Goal: Communication & Community: Answer question/provide support

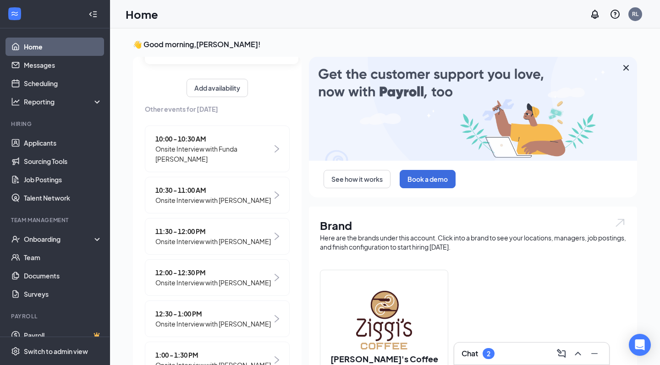
scroll to position [121, 0]
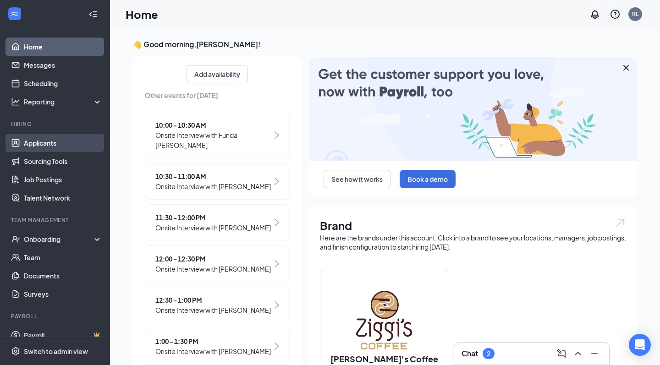
click at [53, 144] on link "Applicants" at bounding box center [63, 143] width 78 height 18
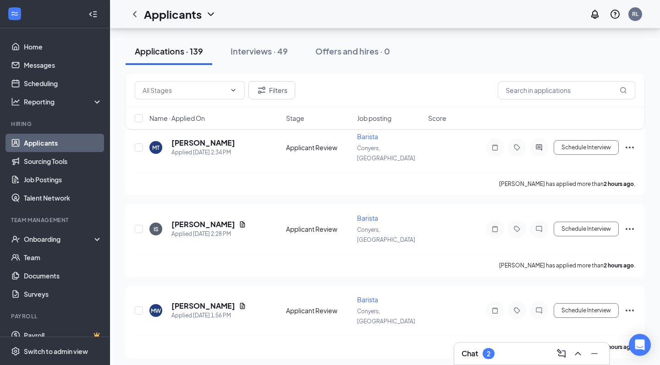
scroll to position [434, 0]
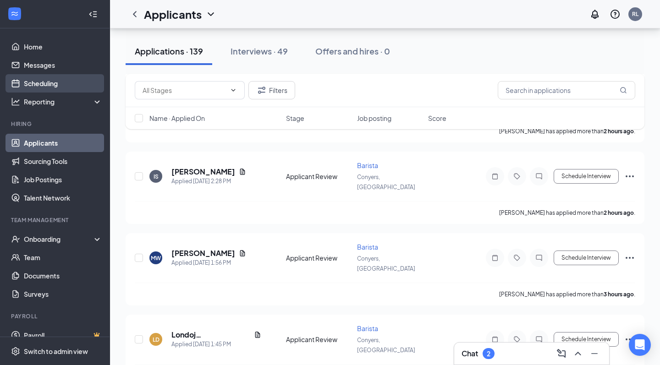
click at [51, 83] on link "Scheduling" at bounding box center [63, 83] width 78 height 18
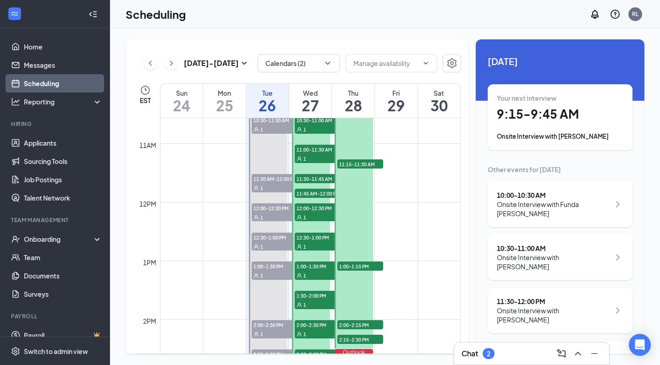
scroll to position [367, 0]
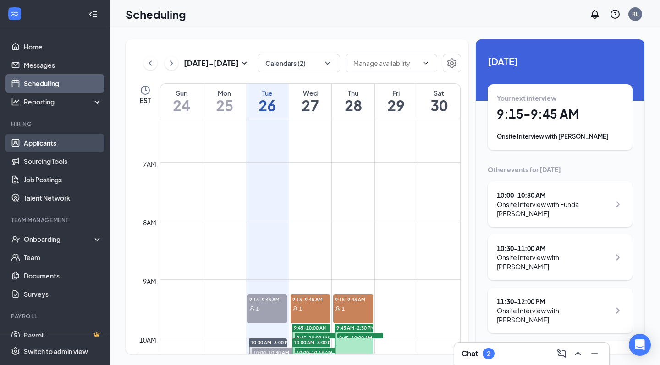
click at [64, 147] on link "Applicants" at bounding box center [63, 143] width 78 height 18
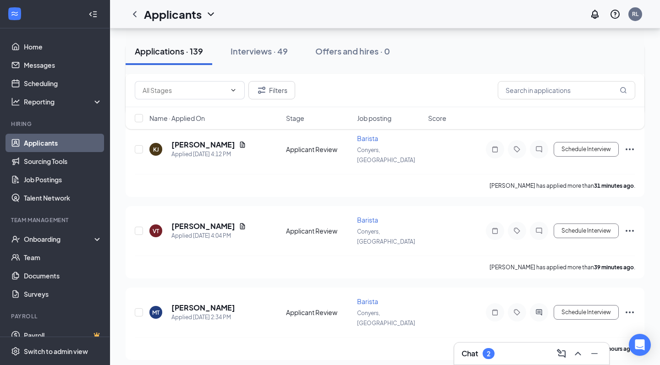
scroll to position [260, 0]
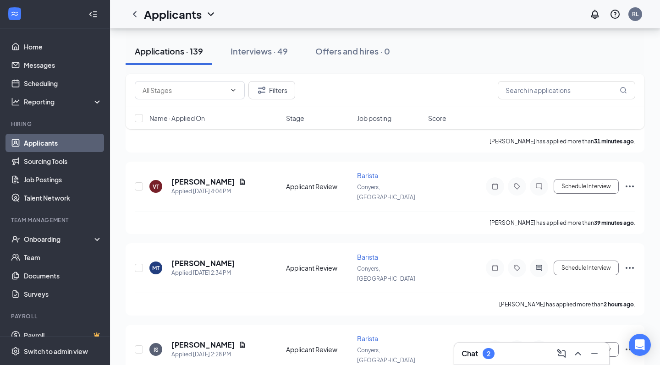
click at [477, 358] on h3 "Chat" at bounding box center [470, 354] width 16 height 10
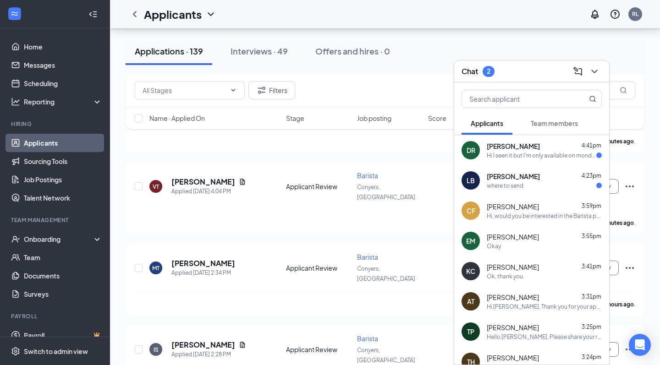
click at [509, 188] on div "where to send" at bounding box center [505, 186] width 37 height 8
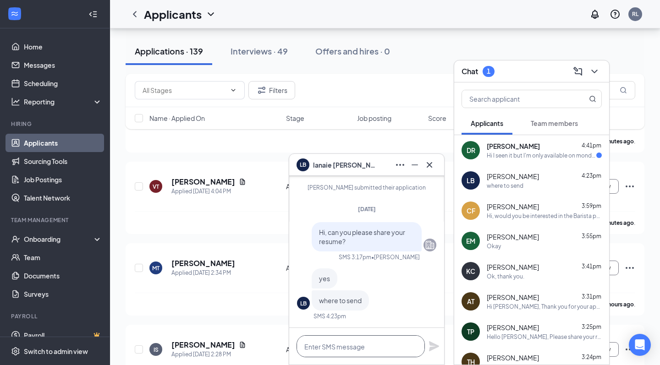
click at [363, 348] on textarea at bounding box center [361, 346] width 128 height 22
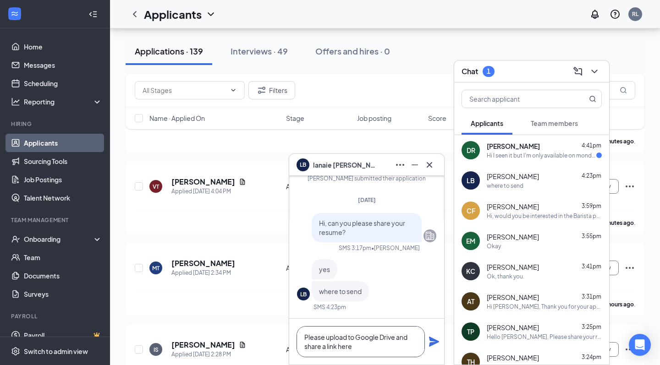
type textarea "Please upload to Google Drive and share a link here"
click at [434, 344] on icon "Plane" at bounding box center [434, 342] width 10 height 10
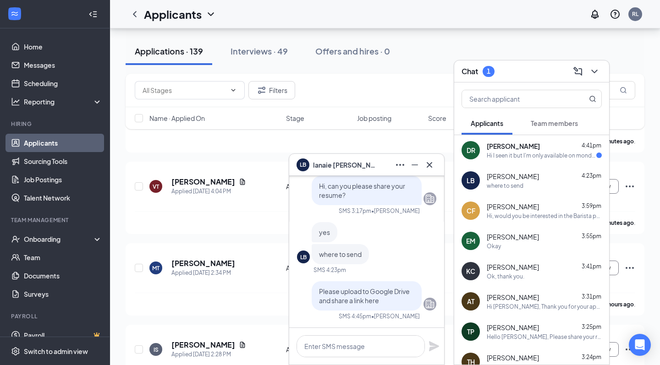
scroll to position [0, 0]
click at [526, 159] on div "Hi I seen it but I'm only available on mondays to do my interview" at bounding box center [542, 156] width 110 height 8
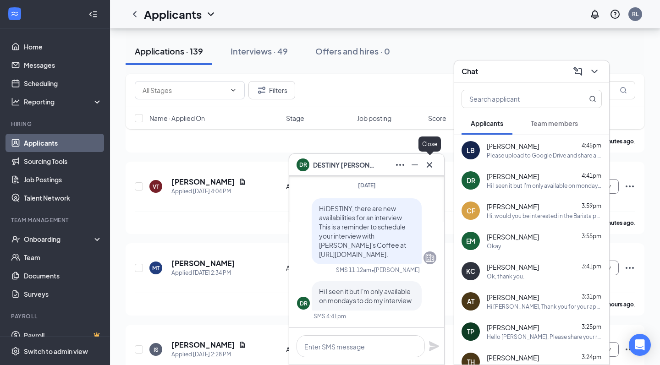
click at [433, 159] on icon "Cross" at bounding box center [429, 164] width 11 height 11
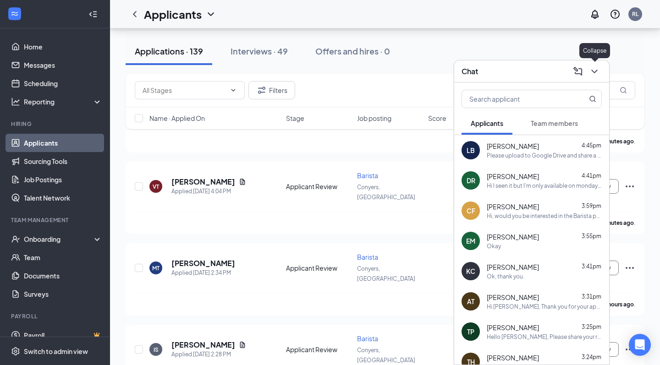
click at [597, 72] on icon "ChevronDown" at bounding box center [594, 71] width 11 height 11
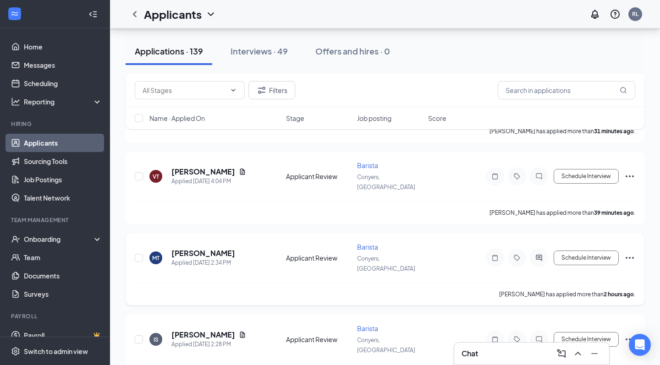
scroll to position [272, 0]
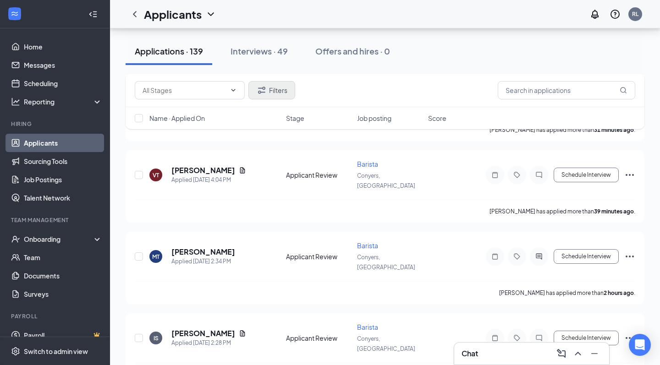
click at [272, 82] on button "Filters" at bounding box center [271, 90] width 47 height 18
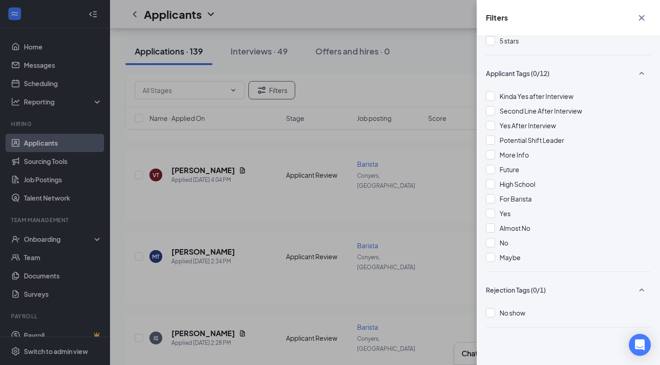
scroll to position [180, 0]
click at [508, 217] on span "Yes" at bounding box center [505, 213] width 11 height 8
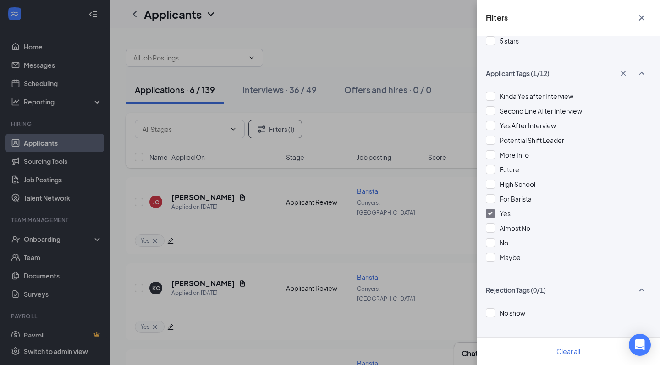
click at [645, 15] on icon "Cross" at bounding box center [641, 17] width 11 height 11
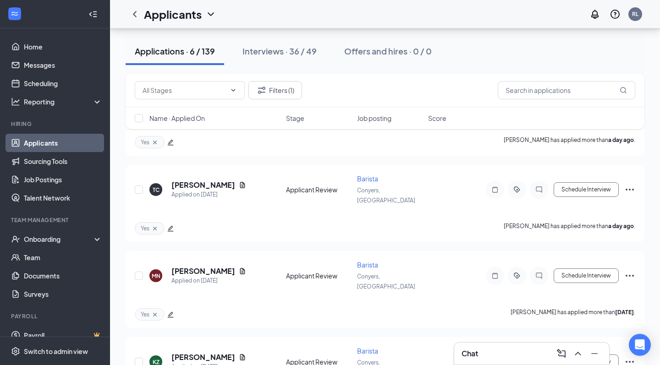
scroll to position [270, 0]
click at [593, 355] on button "Schedule Interview" at bounding box center [586, 362] width 65 height 15
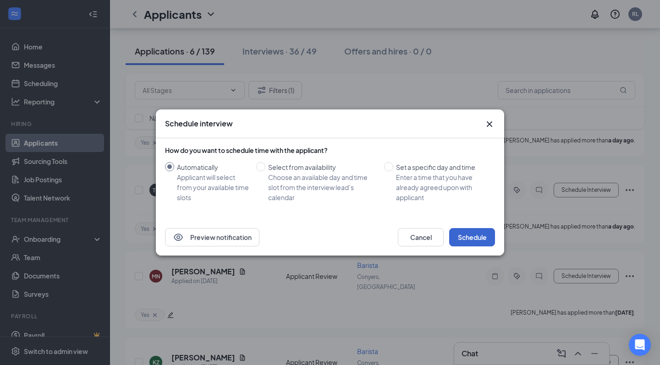
click at [483, 236] on button "Schedule" at bounding box center [472, 237] width 46 height 18
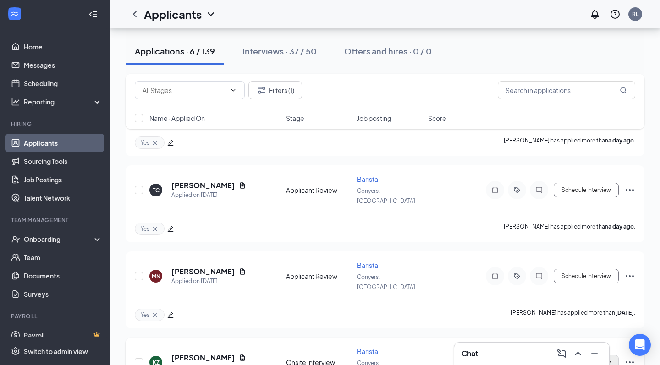
click at [572, 355] on button "Schedule Interview" at bounding box center [586, 362] width 65 height 15
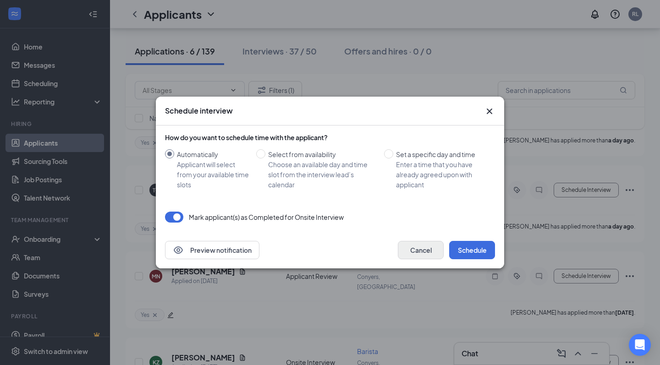
click at [419, 249] on button "Cancel" at bounding box center [421, 250] width 46 height 18
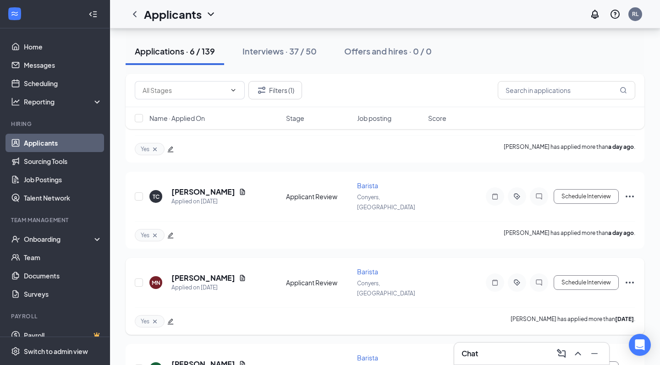
scroll to position [264, 0]
click at [588, 275] on button "Schedule Interview" at bounding box center [586, 282] width 65 height 15
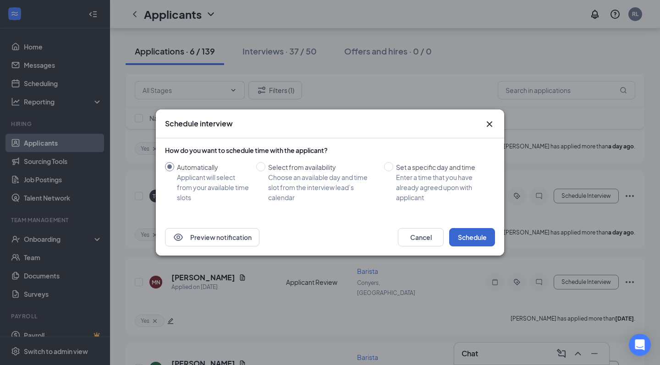
click at [473, 240] on button "Schedule" at bounding box center [472, 237] width 46 height 18
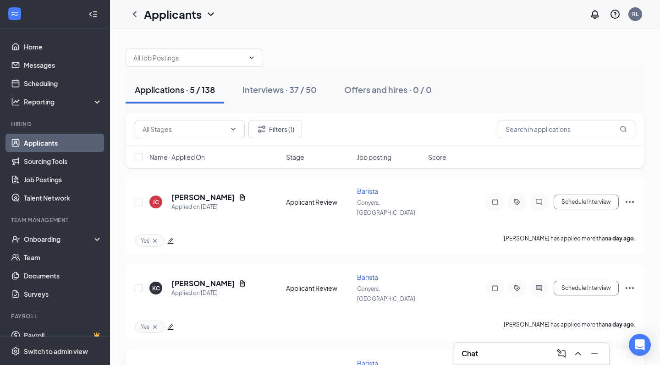
scroll to position [0, 0]
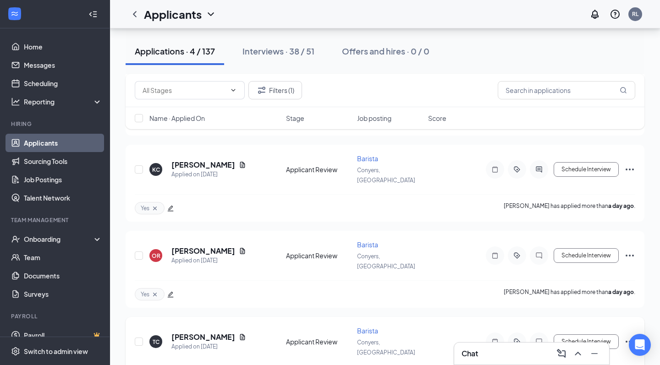
scroll to position [118, 0]
click at [594, 335] on button "Schedule Interview" at bounding box center [586, 342] width 65 height 15
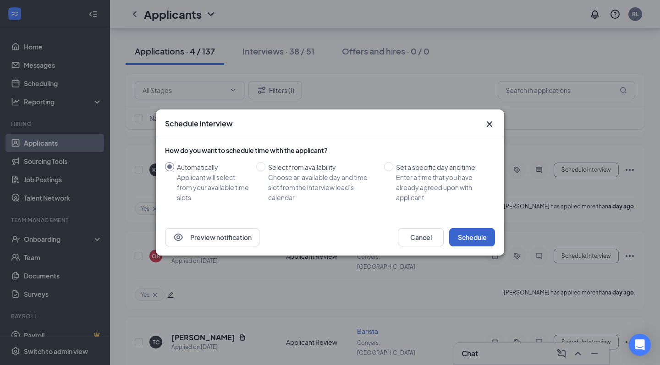
click at [489, 244] on button "Schedule" at bounding box center [472, 237] width 46 height 18
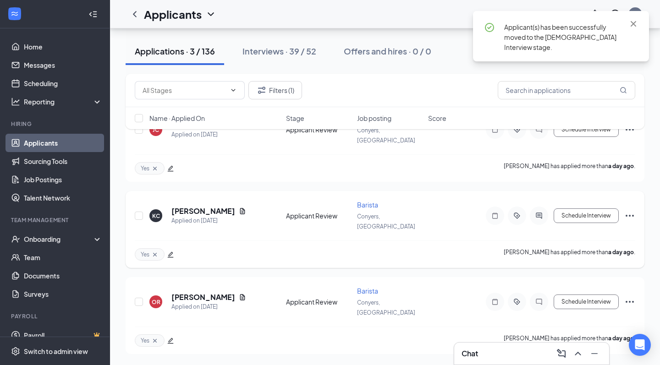
scroll to position [42, 0]
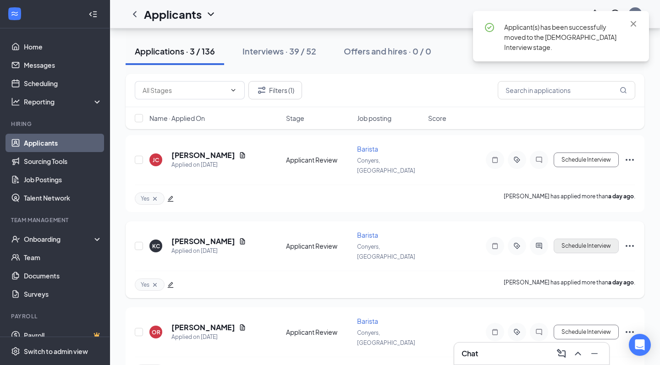
click at [574, 239] on button "Schedule Interview" at bounding box center [586, 246] width 65 height 15
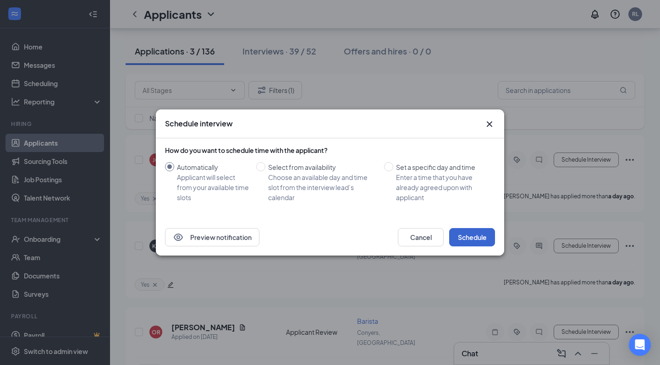
click at [468, 239] on button "Schedule" at bounding box center [472, 237] width 46 height 18
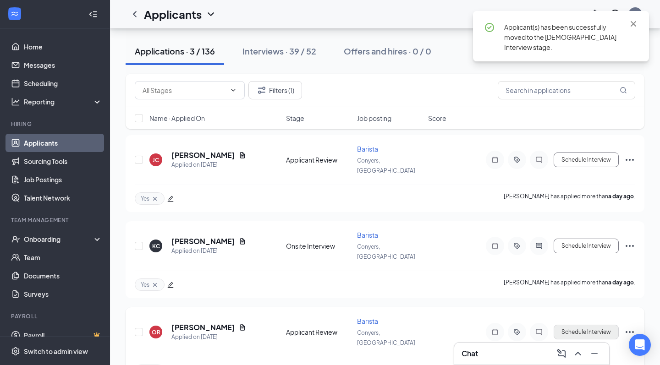
click at [577, 325] on button "Schedule Interview" at bounding box center [586, 332] width 65 height 15
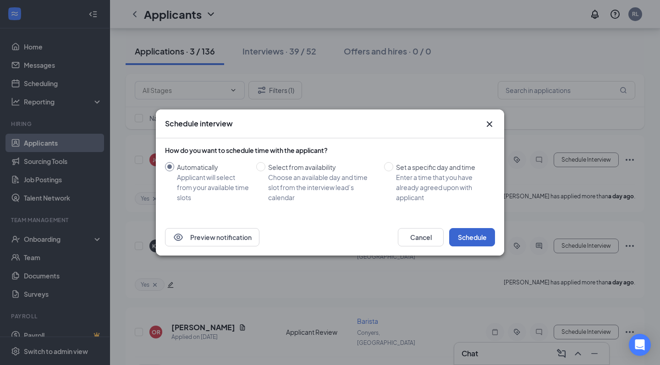
click at [488, 242] on button "Schedule" at bounding box center [472, 237] width 46 height 18
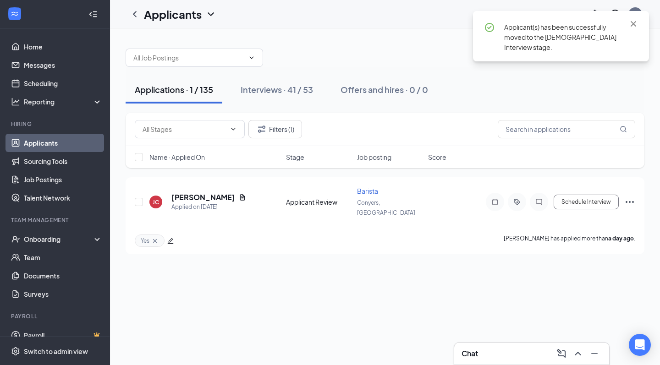
scroll to position [0, 0]
click at [580, 198] on button "Schedule Interview" at bounding box center [586, 202] width 65 height 15
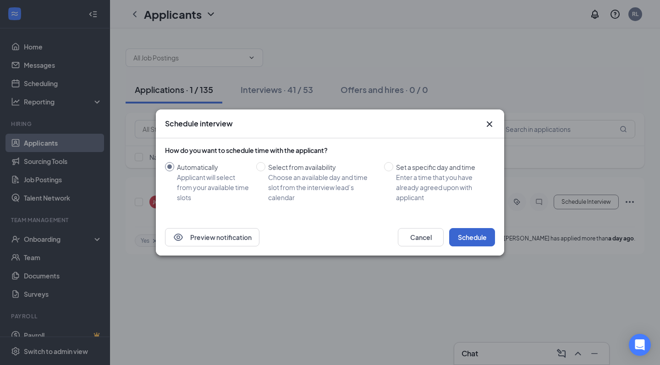
click at [472, 235] on button "Schedule" at bounding box center [472, 237] width 46 height 18
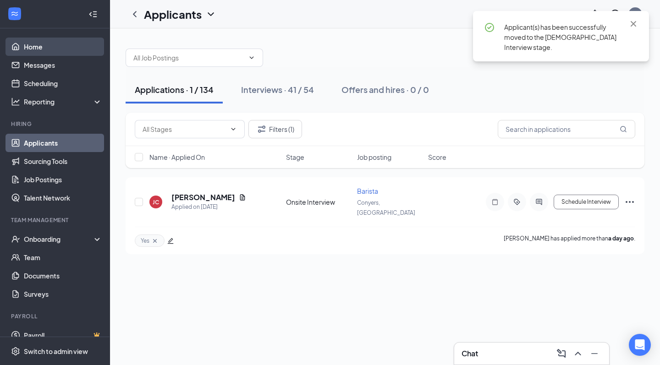
click at [54, 40] on link "Home" at bounding box center [63, 47] width 78 height 18
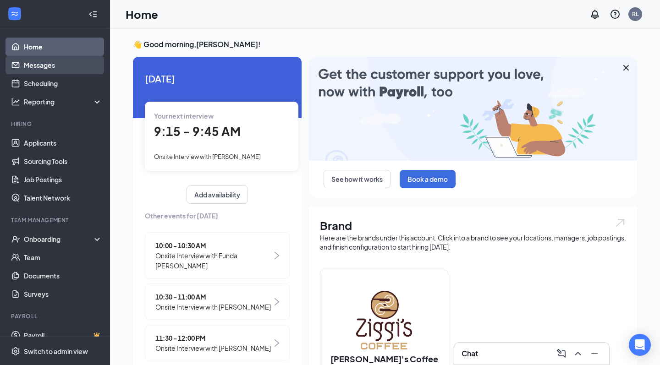
click at [40, 60] on link "Messages" at bounding box center [63, 65] width 78 height 18
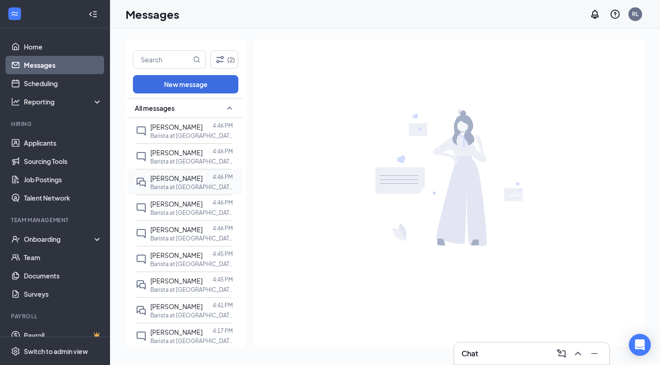
click at [170, 181] on span "[PERSON_NAME]" at bounding box center [176, 178] width 52 height 8
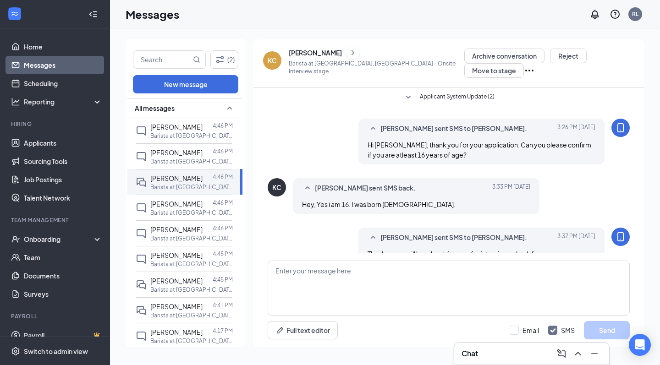
scroll to position [176, 0]
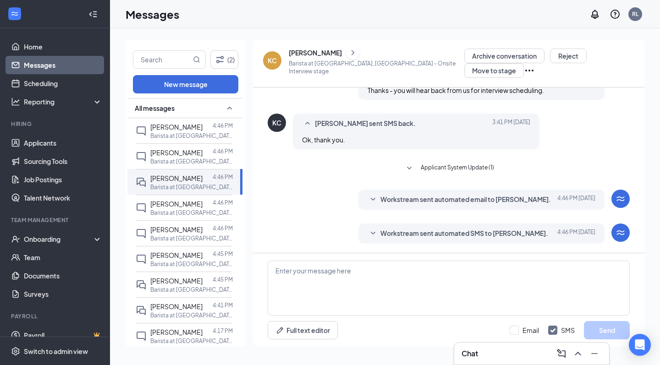
click at [391, 194] on span "Workstream sent automated email to [PERSON_NAME]." at bounding box center [465, 199] width 170 height 11
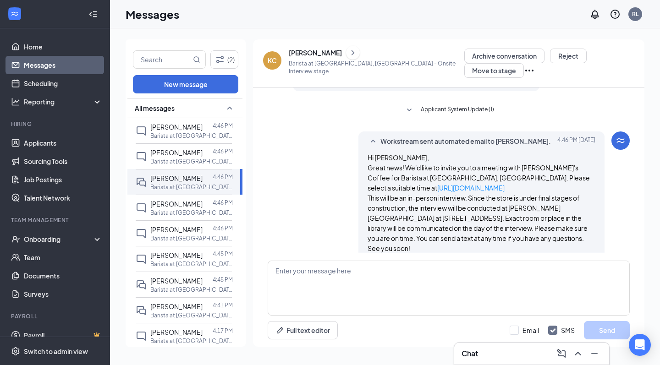
scroll to position [265, 0]
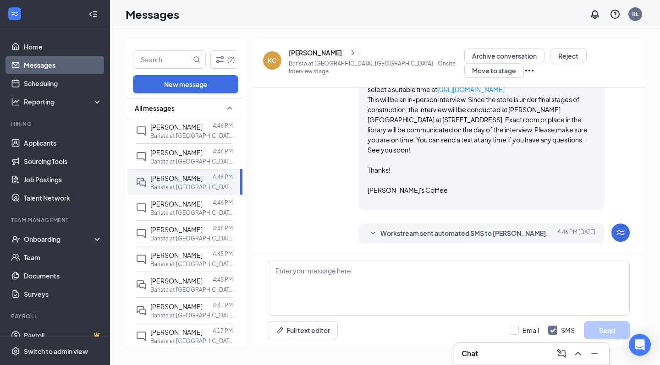
click at [407, 236] on span "Workstream sent automated SMS to [PERSON_NAME]." at bounding box center [464, 233] width 168 height 11
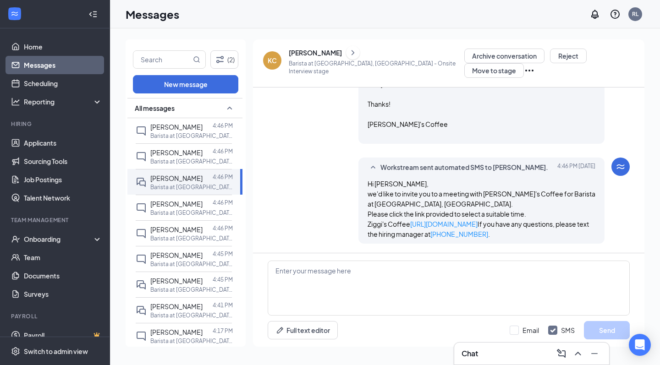
scroll to position [0, 0]
click at [54, 50] on link "Home" at bounding box center [63, 47] width 78 height 18
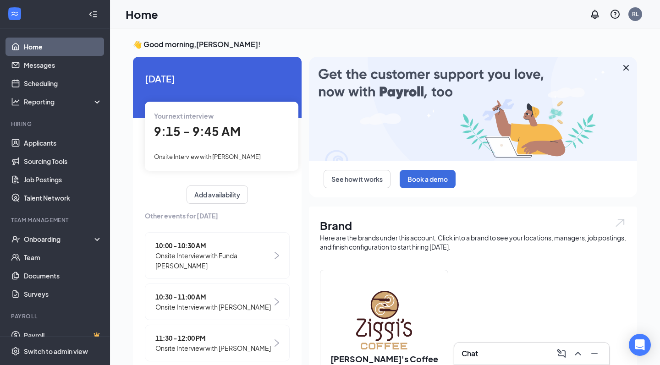
click at [41, 38] on link "Home" at bounding box center [63, 47] width 78 height 18
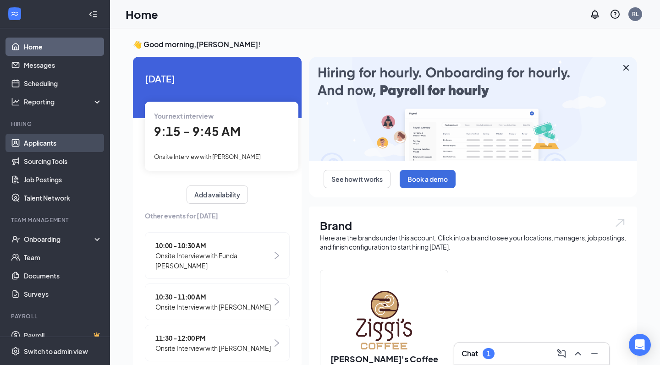
click at [56, 145] on link "Applicants" at bounding box center [63, 143] width 78 height 18
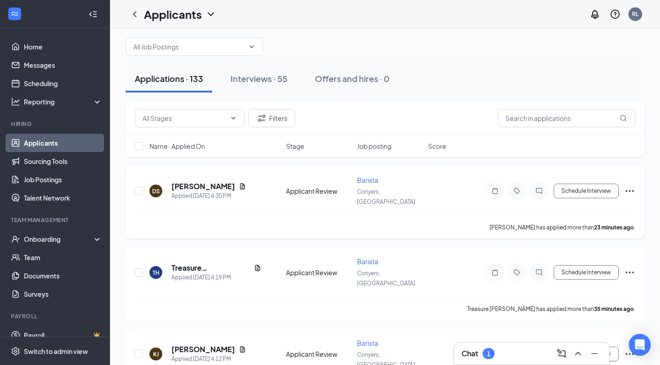
scroll to position [12, 0]
click at [490, 353] on div "1" at bounding box center [489, 354] width 4 height 8
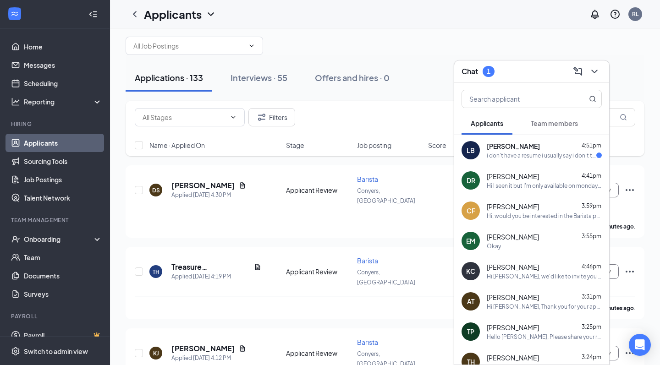
click at [507, 152] on div "i don't have a resume i usually say i don't then they make me answer questions" at bounding box center [542, 156] width 110 height 8
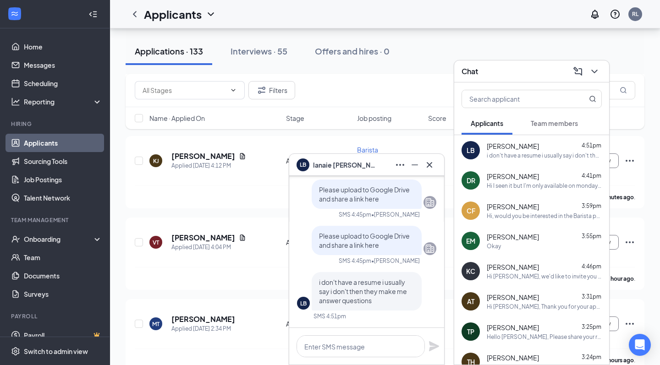
scroll to position [340, 0]
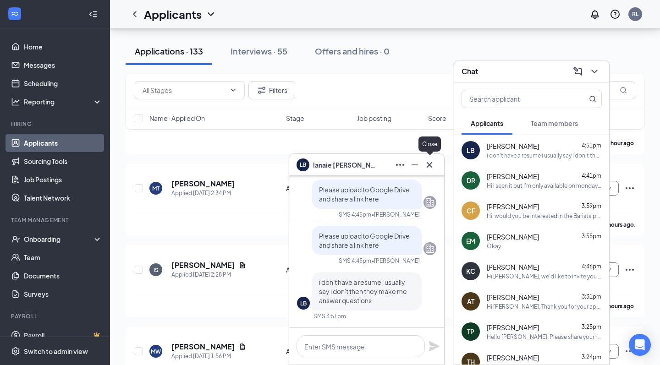
click at [432, 169] on icon "Cross" at bounding box center [429, 164] width 11 height 11
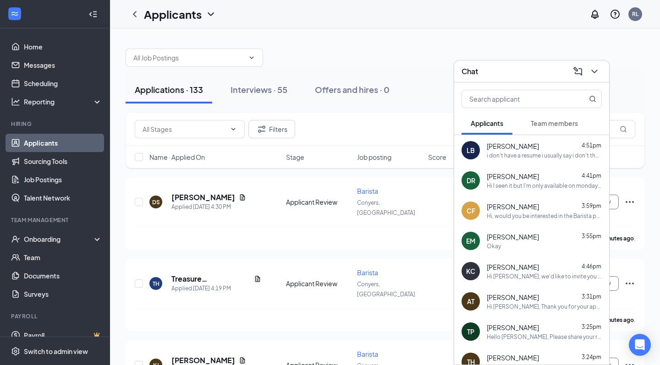
scroll to position [0, 0]
click at [598, 72] on icon "ChevronDown" at bounding box center [594, 71] width 11 height 11
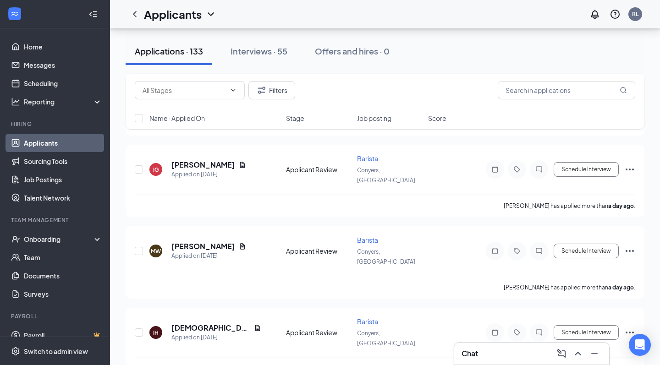
scroll to position [3058, 0]
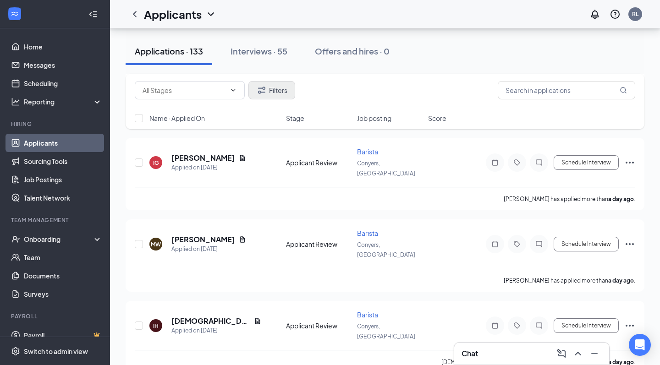
click at [268, 88] on button "Filters" at bounding box center [271, 90] width 47 height 18
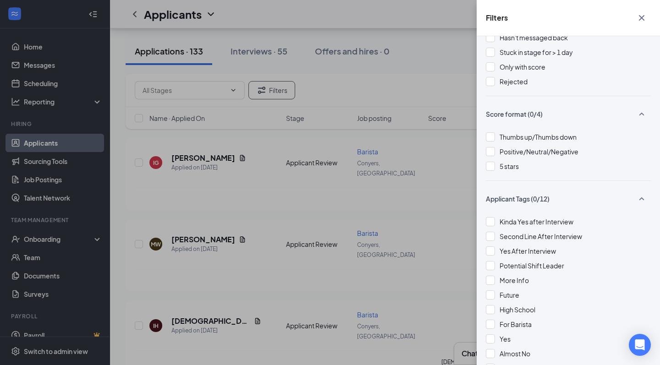
scroll to position [69, 0]
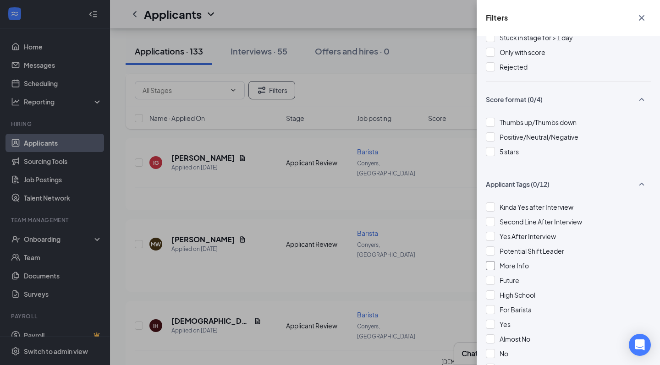
click at [538, 237] on span "Yes After Interview" at bounding box center [528, 236] width 56 height 8
click at [511, 269] on span "More Info" at bounding box center [514, 266] width 29 height 8
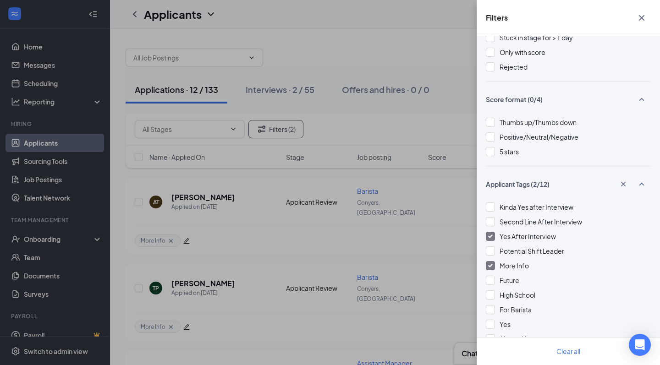
click at [448, 101] on div "Filters Applicant Status (0/5) Unread message Hasn't messaged back Stuck in sta…" at bounding box center [330, 182] width 660 height 365
click at [647, 18] on button "button" at bounding box center [641, 17] width 18 height 17
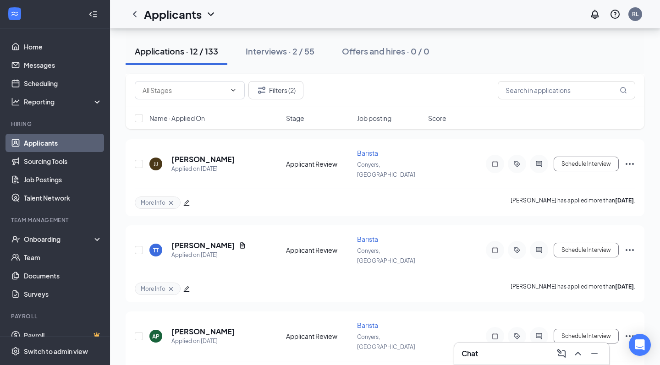
scroll to position [727, 0]
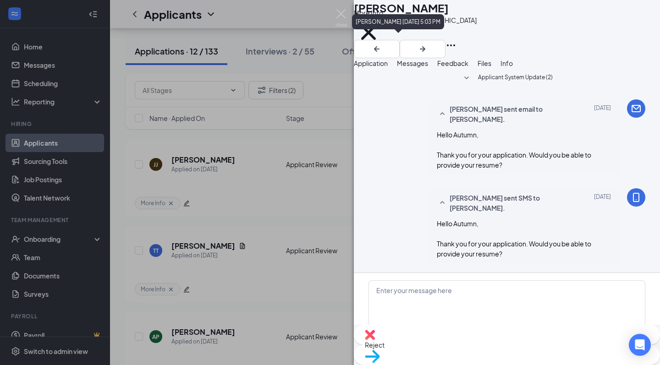
click at [383, 39] on icon "Cross" at bounding box center [368, 32] width 29 height 29
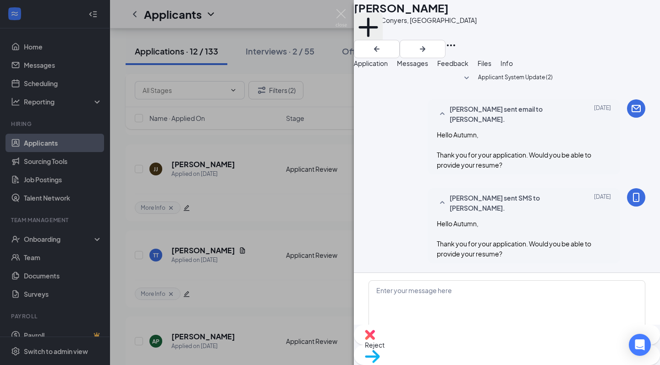
click at [383, 40] on button "Add a tag" at bounding box center [368, 32] width 29 height 39
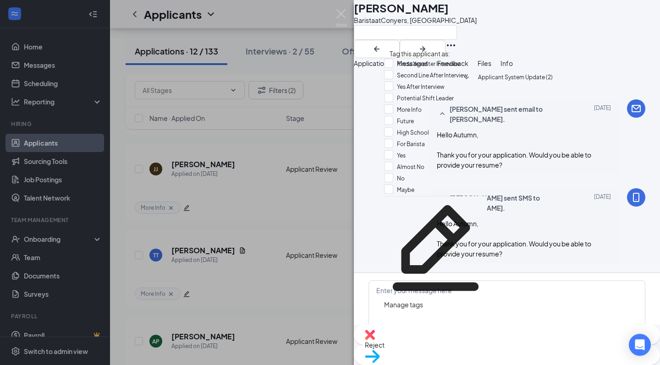
scroll to position [69, 0]
click at [419, 173] on div "No" at bounding box center [435, 178] width 103 height 11
checkbox input "true"
click at [343, 17] on img at bounding box center [340, 18] width 11 height 18
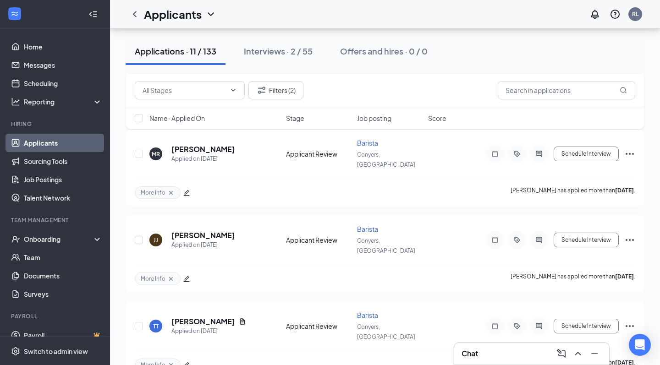
scroll to position [651, 0]
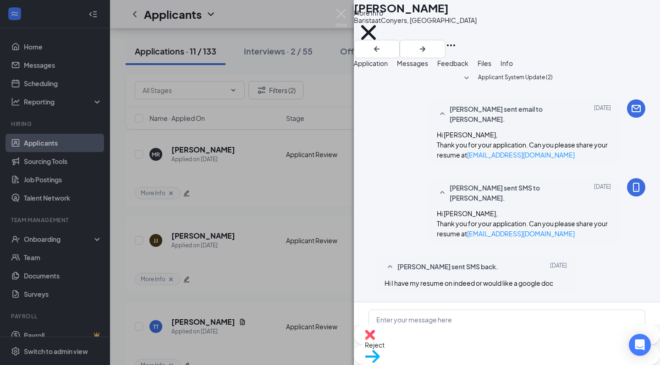
scroll to position [90, 0]
click at [407, 13] on h1 "[PERSON_NAME]" at bounding box center [401, 8] width 95 height 16
copy h1 "Alyssa"
click at [472, 310] on textarea at bounding box center [506, 337] width 277 height 55
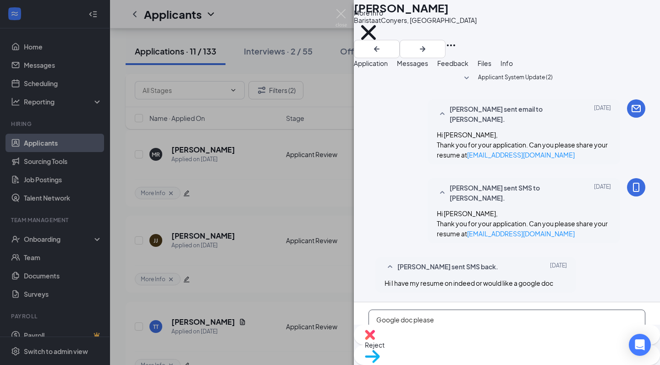
type textarea "Google doc please"
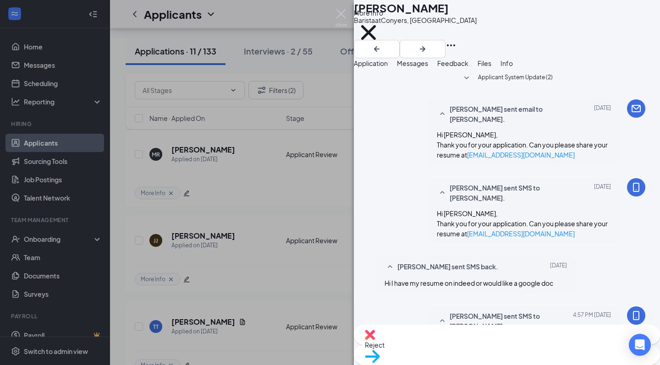
scroll to position [148, 0]
click at [341, 11] on img at bounding box center [340, 18] width 11 height 18
